Goal: Information Seeking & Learning: Learn about a topic

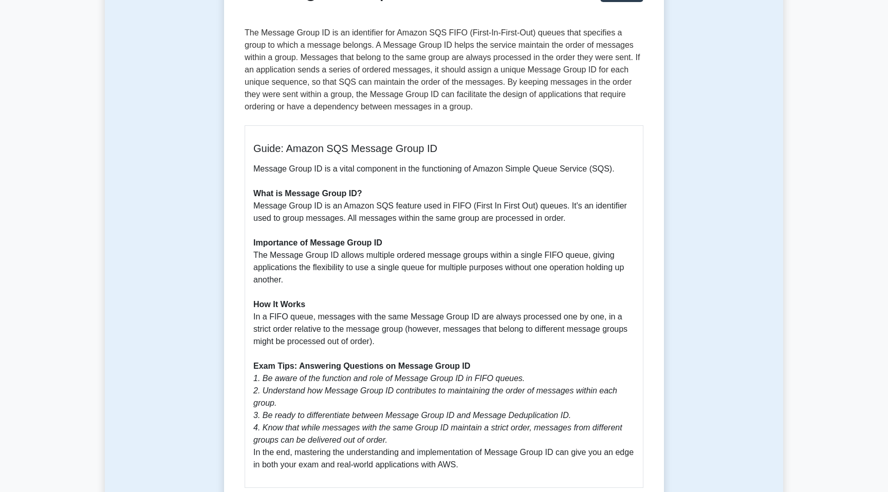
scroll to position [146, 0]
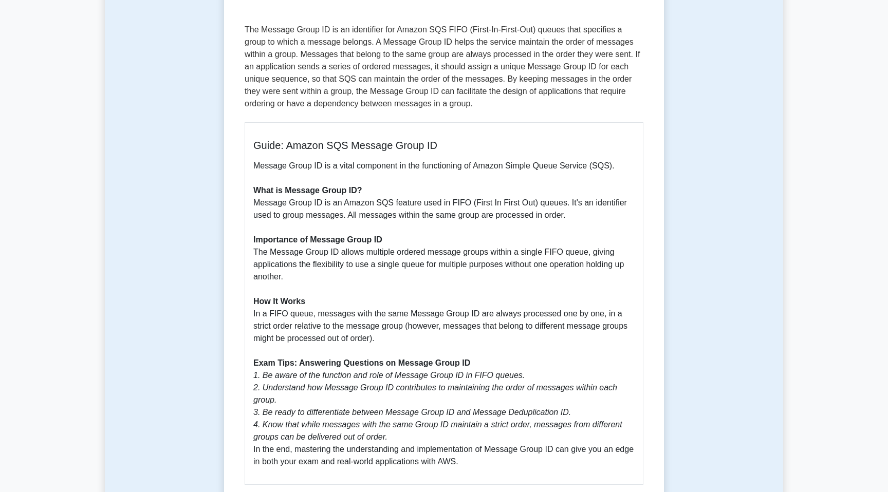
click at [297, 219] on p "Message Group ID is a vital component in the functioning of Amazon Simple Queue…" at bounding box center [443, 314] width 381 height 308
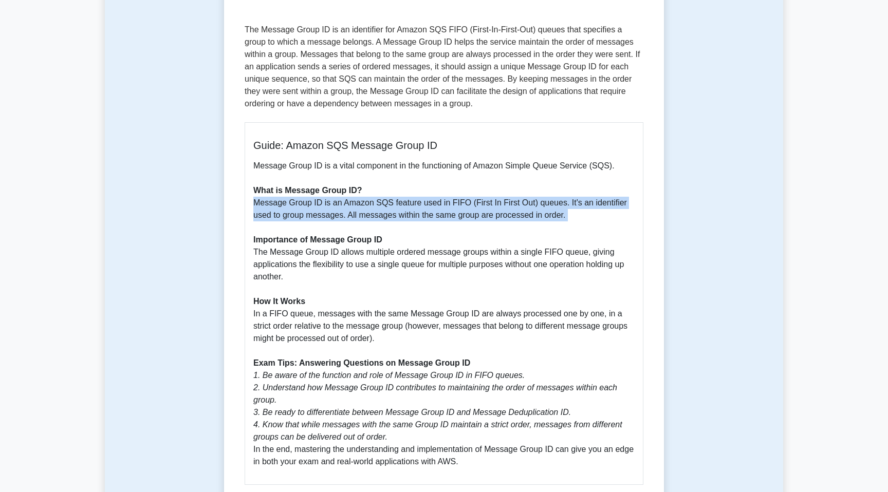
click at [297, 219] on p "Message Group ID is a vital component in the functioning of Amazon Simple Queue…" at bounding box center [443, 314] width 381 height 308
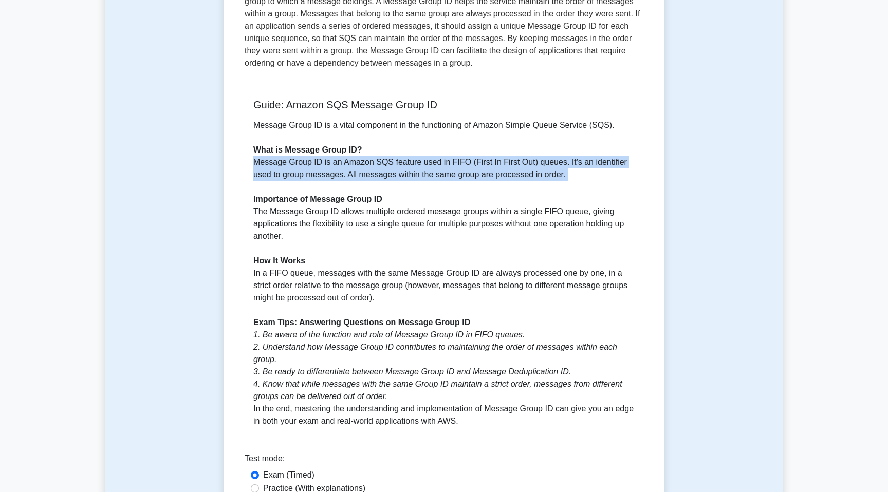
scroll to position [188, 0]
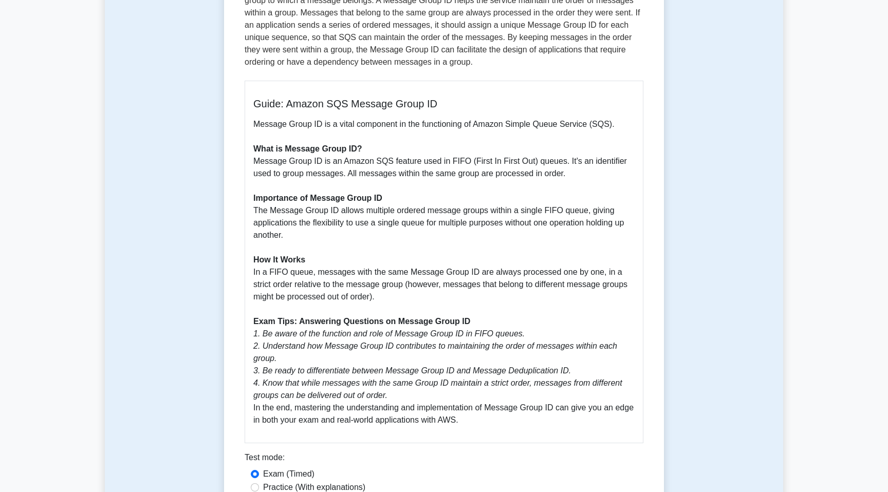
click at [288, 210] on p "Message Group ID is a vital component in the functioning of Amazon Simple Queue…" at bounding box center [443, 272] width 381 height 308
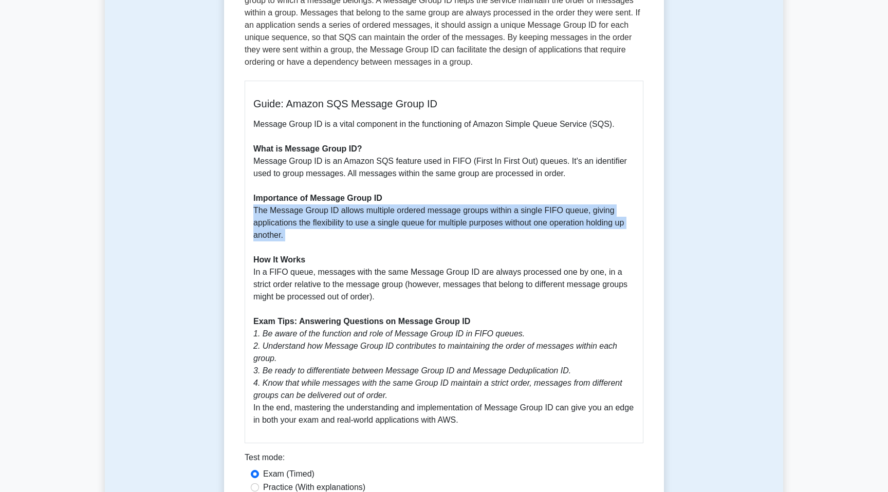
click at [288, 210] on p "Message Group ID is a vital component in the functioning of Amazon Simple Queue…" at bounding box center [443, 272] width 381 height 308
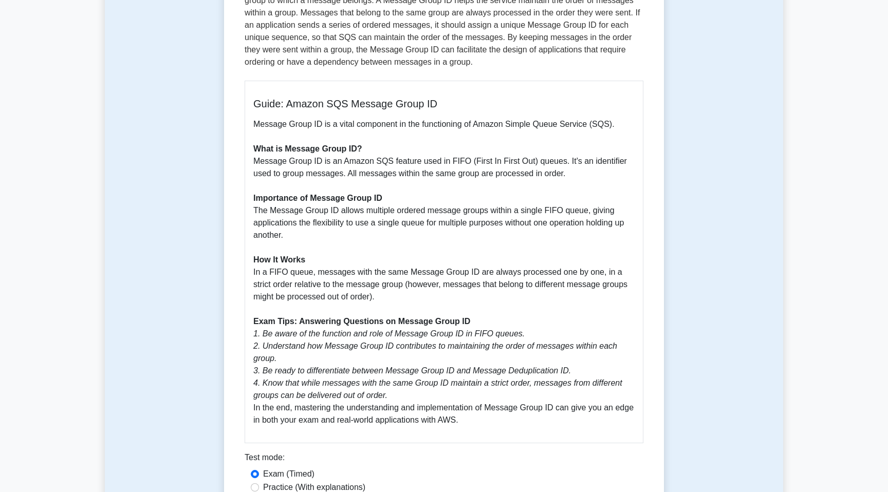
click at [289, 232] on p "Message Group ID is a vital component in the functioning of Amazon Simple Queue…" at bounding box center [443, 272] width 381 height 308
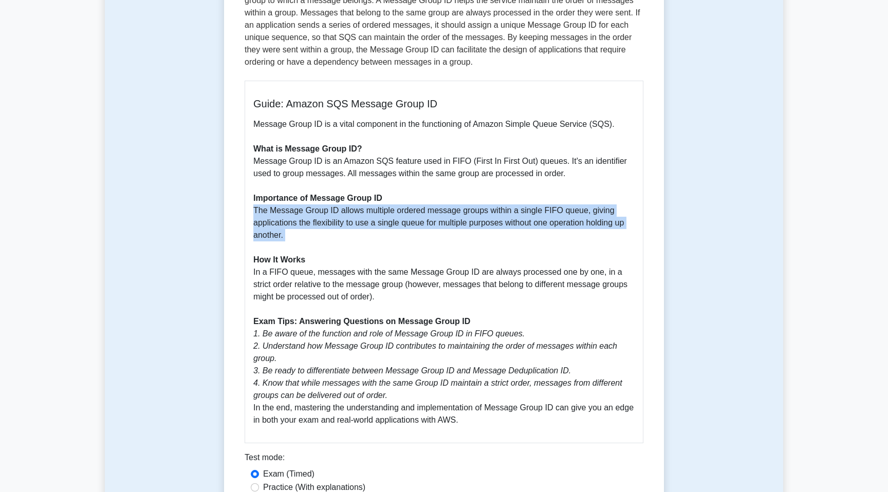
click at [289, 232] on p "Message Group ID is a vital component in the functioning of Amazon Simple Queue…" at bounding box center [443, 272] width 381 height 308
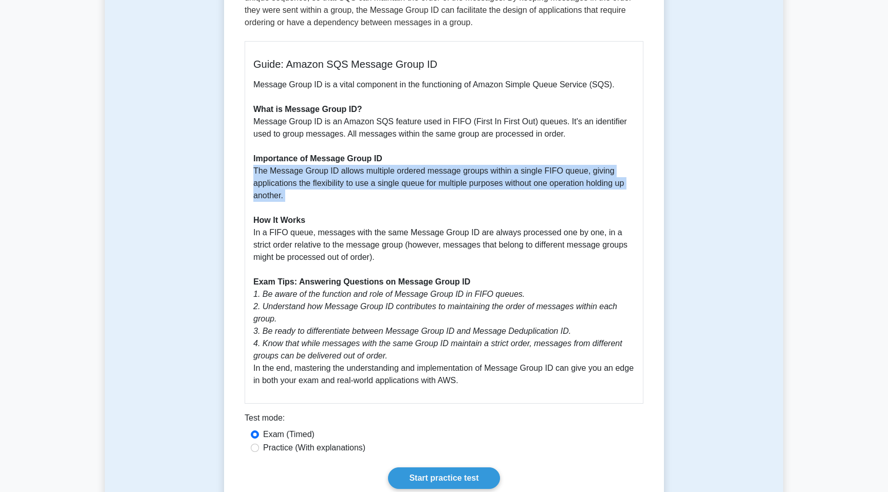
scroll to position [228, 0]
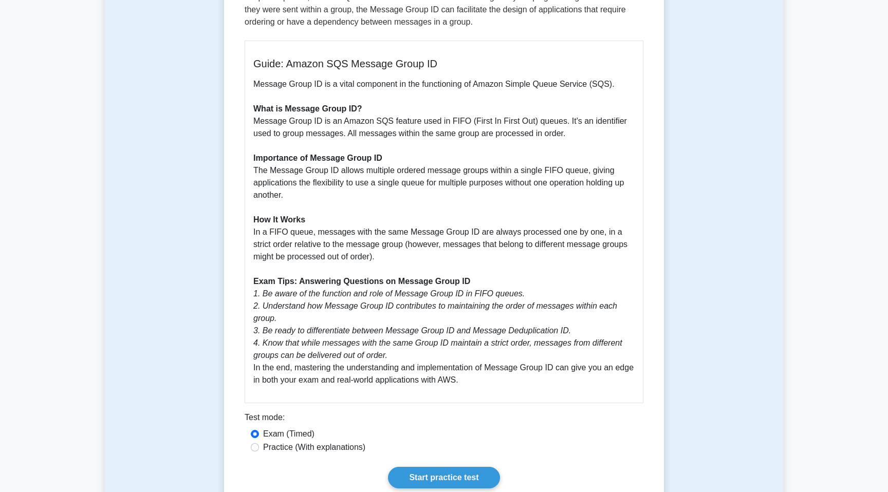
click at [285, 234] on p "Message Group ID is a vital component in the functioning of Amazon Simple Queue…" at bounding box center [443, 232] width 381 height 308
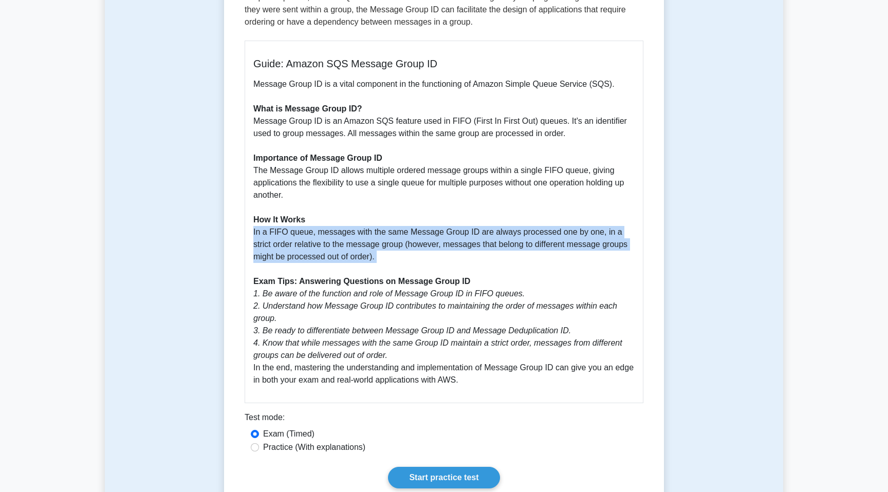
click at [285, 234] on p "Message Group ID is a vital component in the functioning of Amazon Simple Queue…" at bounding box center [443, 232] width 381 height 308
click at [285, 232] on p "Message Group ID is a vital component in the functioning of Amazon Simple Queue…" at bounding box center [443, 232] width 381 height 308
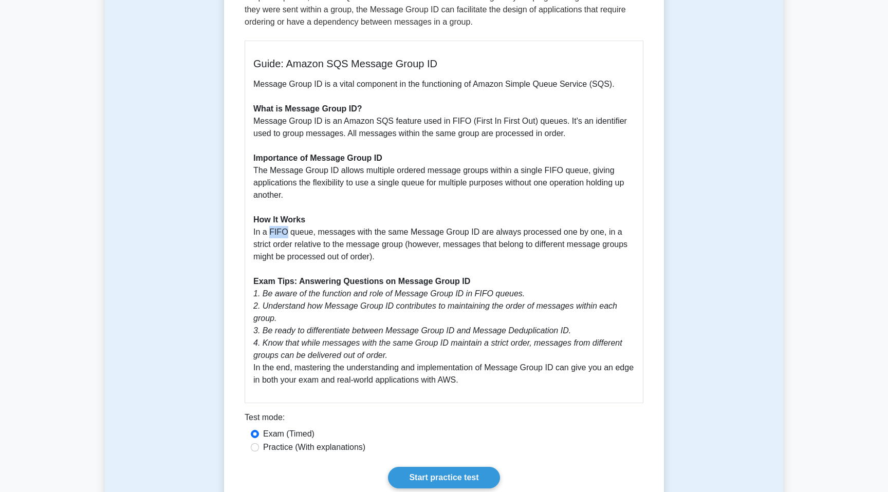
click at [285, 232] on p "Message Group ID is a vital component in the functioning of Amazon Simple Queue…" at bounding box center [443, 232] width 381 height 308
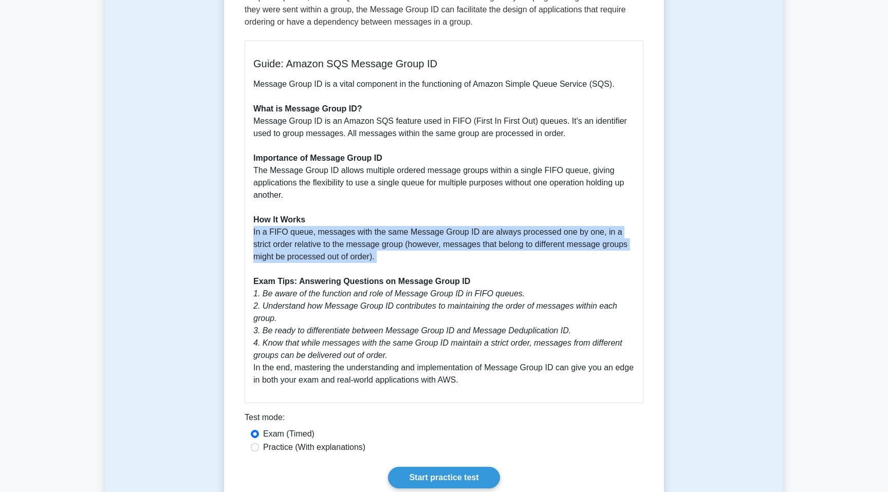
click at [285, 232] on p "Message Group ID is a vital component in the functioning of Amazon Simple Queue…" at bounding box center [443, 232] width 381 height 308
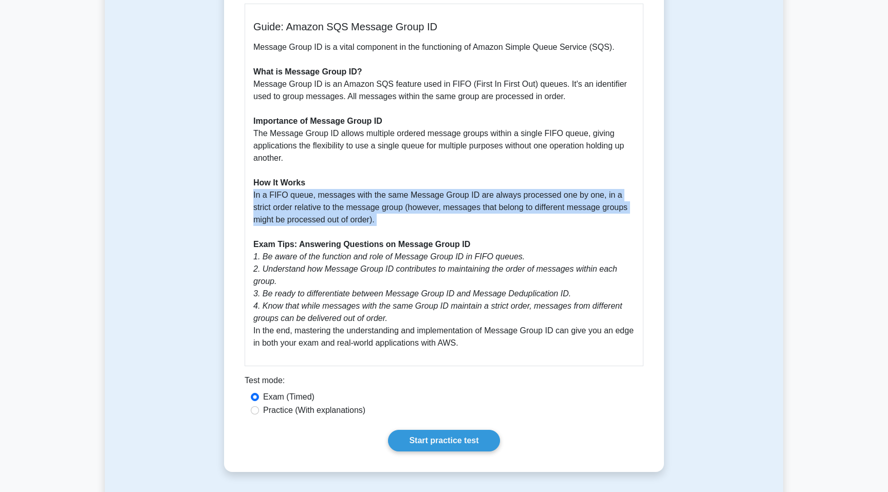
scroll to position [750, 0]
